Goal: Information Seeking & Learning: Learn about a topic

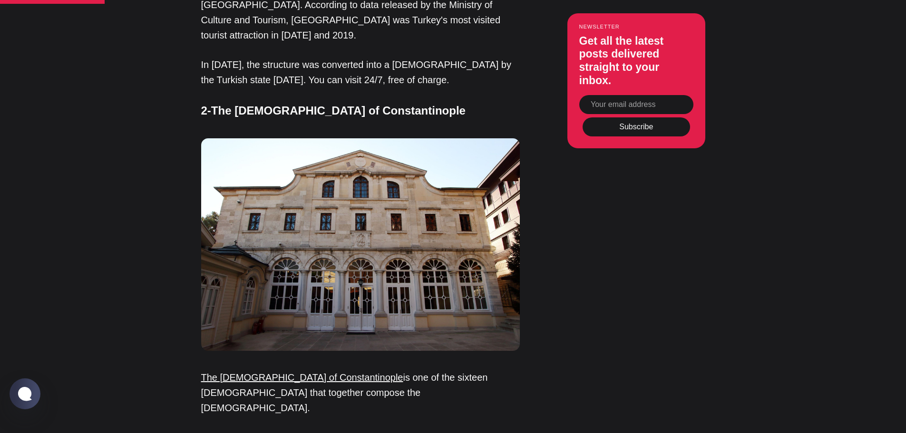
scroll to position [961, 0]
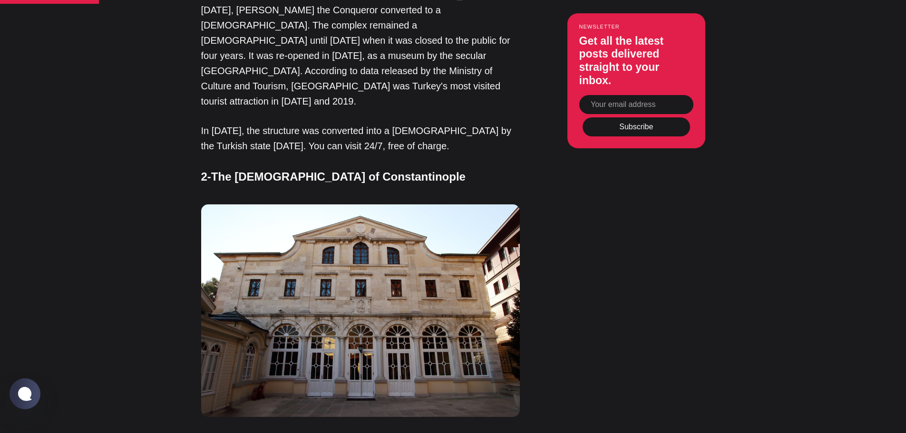
drag, startPoint x: 237, startPoint y: 36, endPoint x: 464, endPoint y: 32, distance: 227.0
click at [464, 168] on h4 "2-The [DEMOGRAPHIC_DATA] of Constantinople" at bounding box center [360, 177] width 319 height 18
copy h4 "[DEMOGRAPHIC_DATA] of Constantinople"
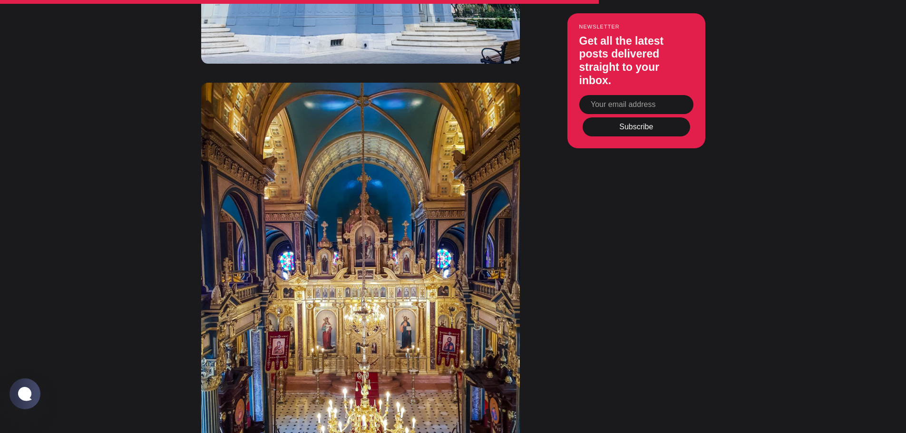
scroll to position [3816, 0]
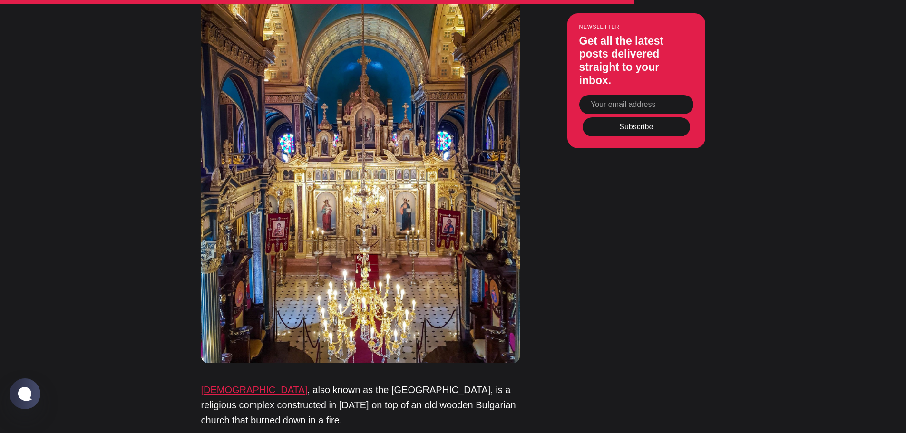
click at [270, 385] on link "[DEMOGRAPHIC_DATA]" at bounding box center [254, 390] width 107 height 10
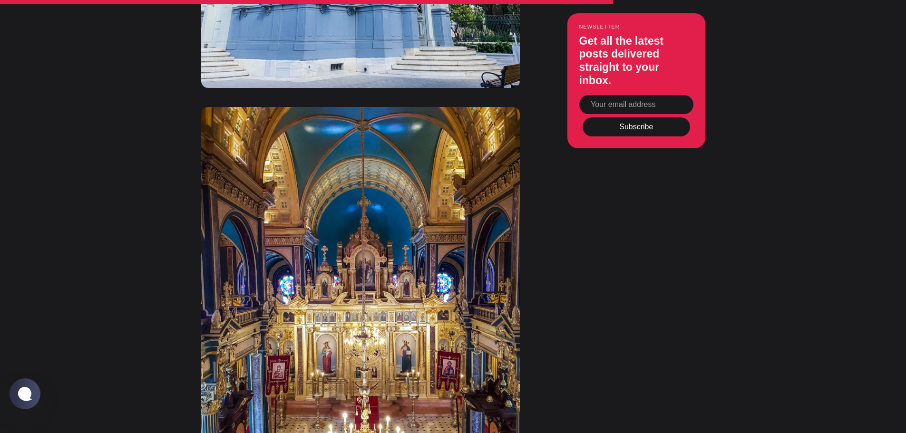
scroll to position [3673, 0]
drag, startPoint x: 319, startPoint y: 180, endPoint x: 201, endPoint y: 178, distance: 118.0
copy link "[DEMOGRAPHIC_DATA]"
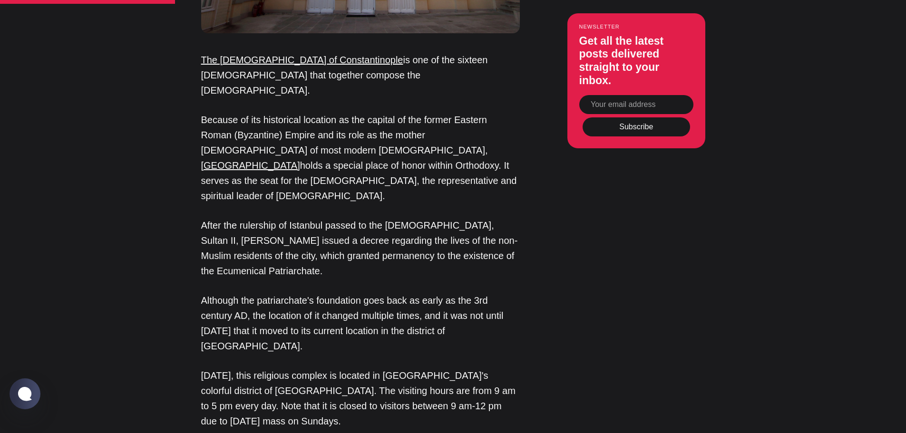
scroll to position [1342, 0]
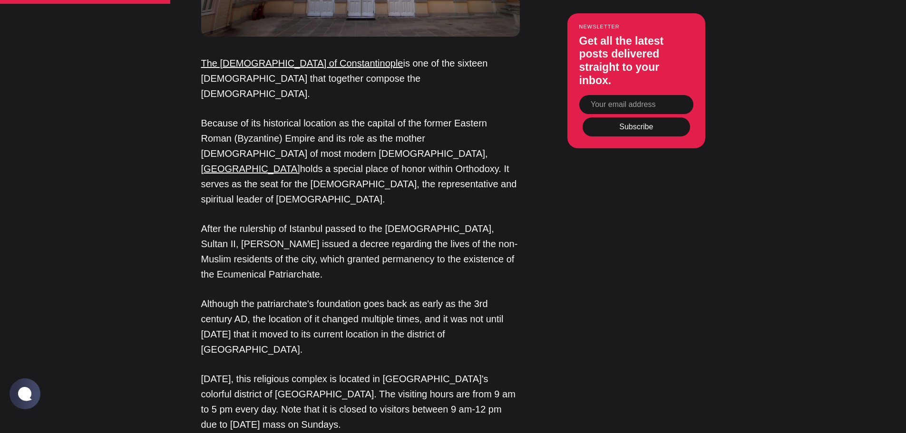
drag, startPoint x: 214, startPoint y: 237, endPoint x: 314, endPoint y: 235, distance: 100.4
copy h4 "[DEMOGRAPHIC_DATA][PERSON_NAME]"
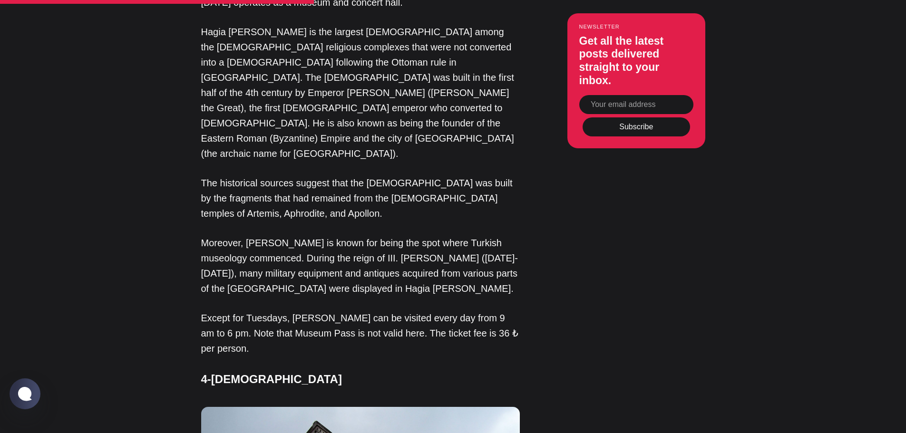
scroll to position [2103, 0]
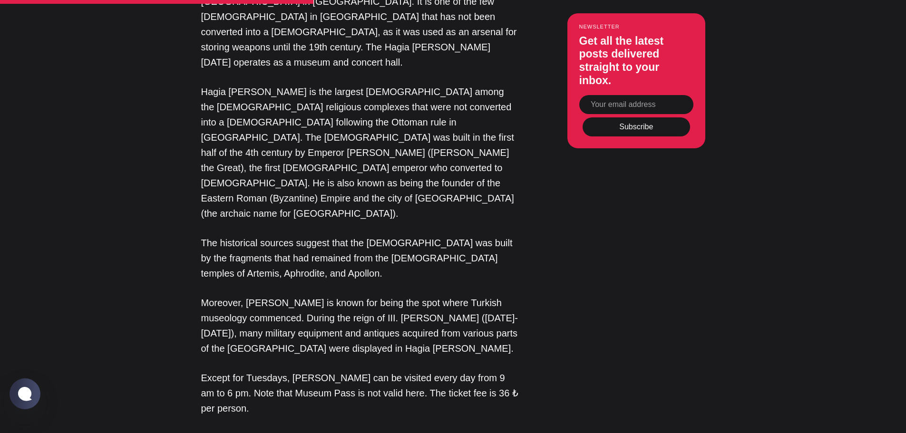
drag, startPoint x: 215, startPoint y: 162, endPoint x: 414, endPoint y: 158, distance: 199.4
click at [414, 431] on h4 "4-[DEMOGRAPHIC_DATA]" at bounding box center [360, 440] width 319 height 18
copy h4 "[DEMOGRAPHIC_DATA]"
